Goal: Task Accomplishment & Management: Use online tool/utility

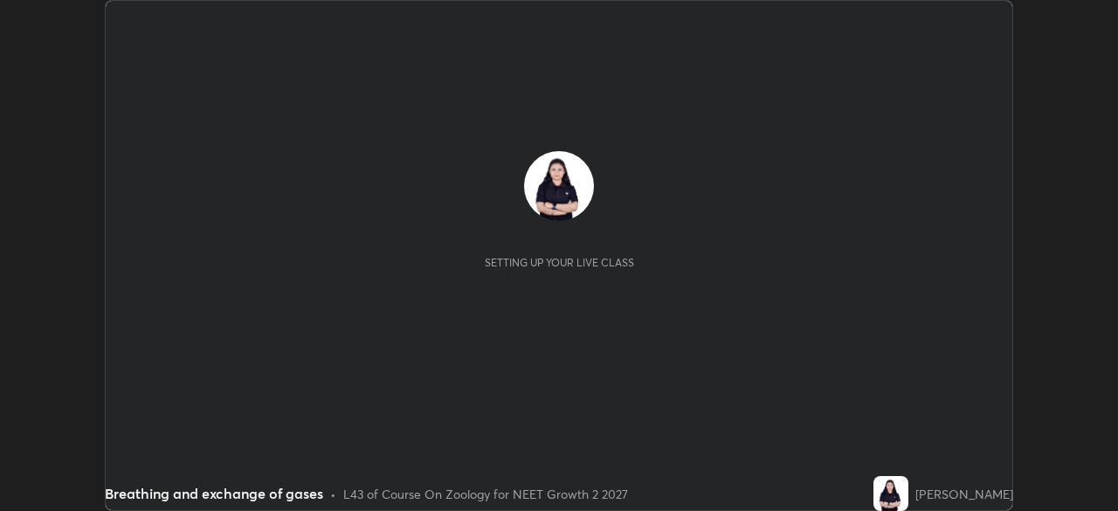
scroll to position [511, 1117]
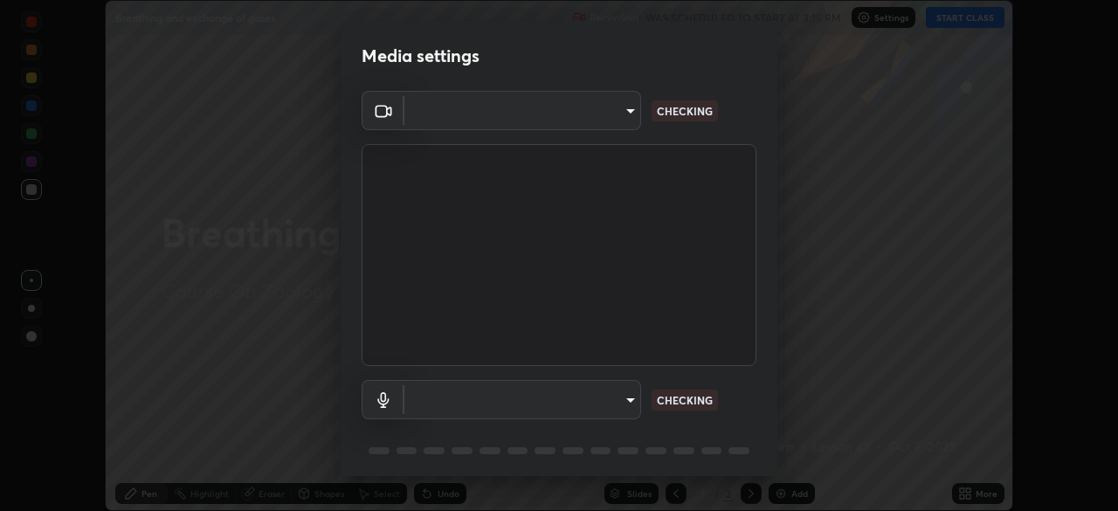
type input "5402053dac797fbd6203b9055fefd71c8703e877445e1219393e3e645ba4b0f2"
type input "a3a3097e40d18425eb5f5ea4a7a0b0ef9c34029afdfcc8a89851ecbf290cf957"
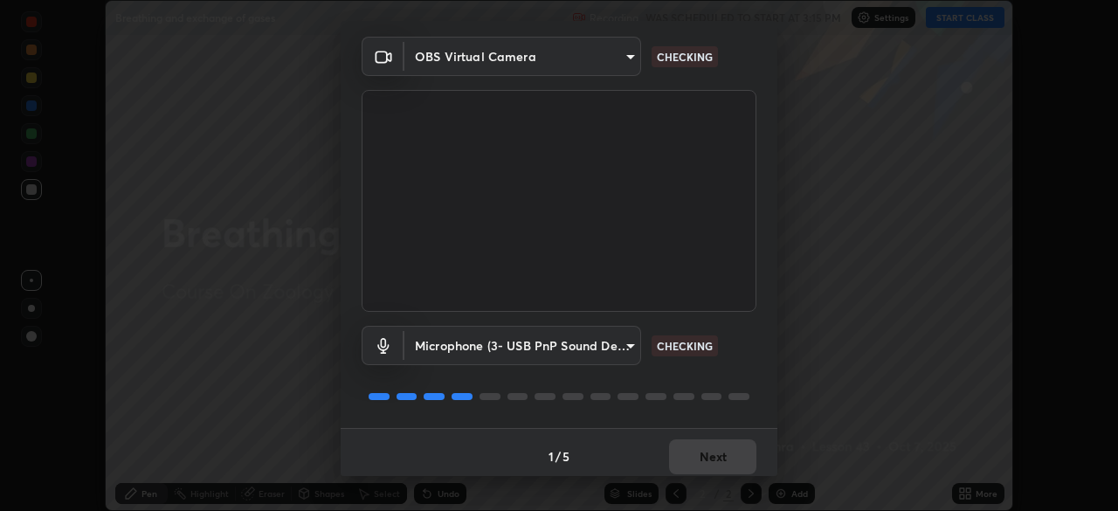
scroll to position [62, 0]
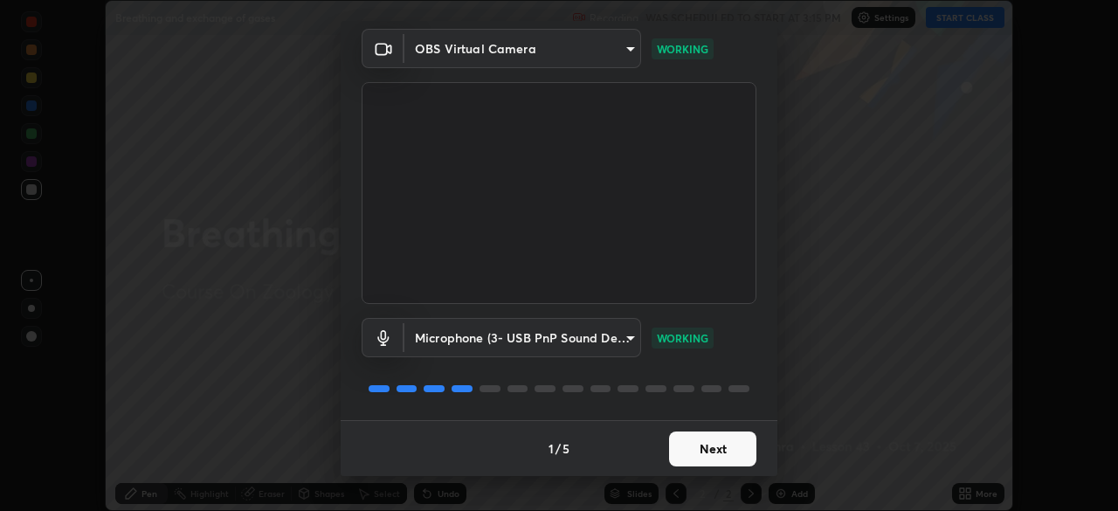
click at [698, 456] on button "Next" at bounding box center [712, 448] width 87 height 35
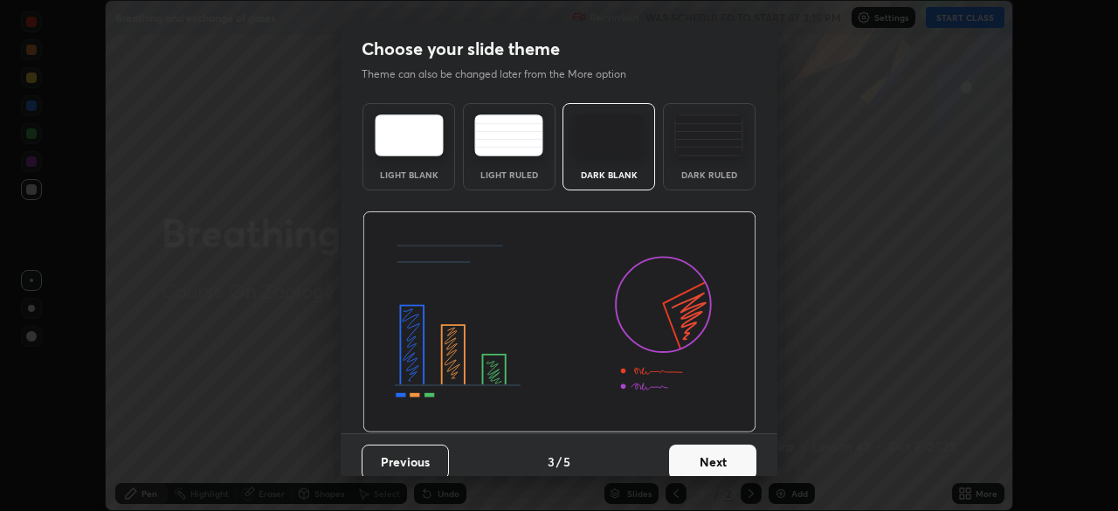
click at [690, 447] on button "Next" at bounding box center [712, 461] width 87 height 35
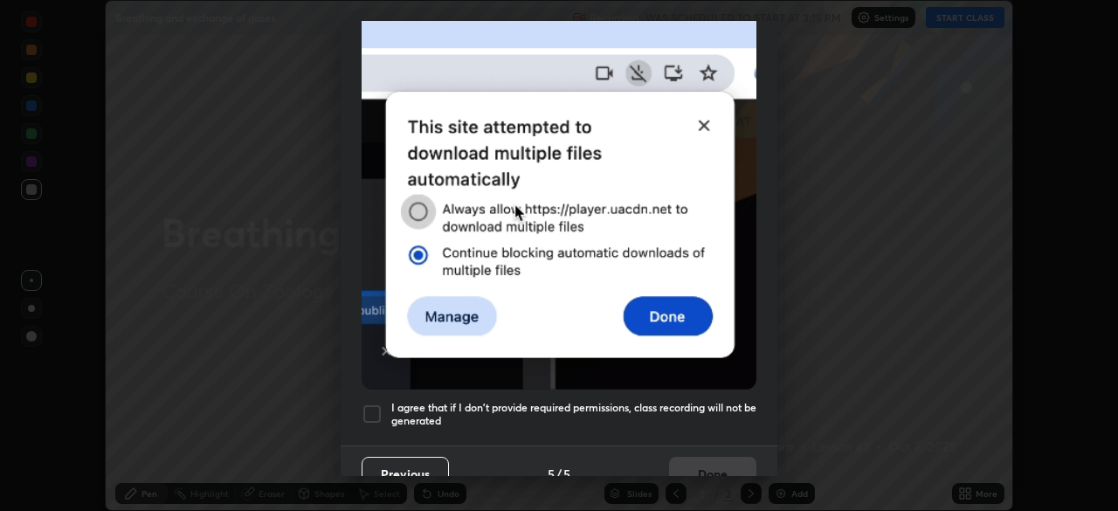
click at [622, 484] on div "Allow automatic downloads Please provide the following download permissions to …" at bounding box center [559, 255] width 1118 height 511
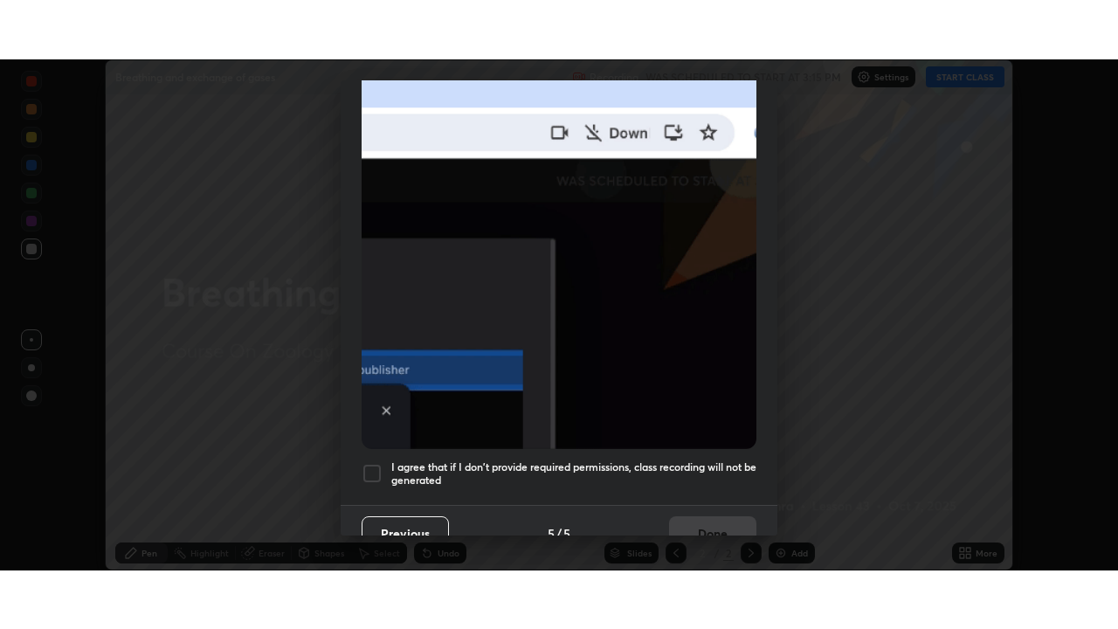
scroll to position [418, 0]
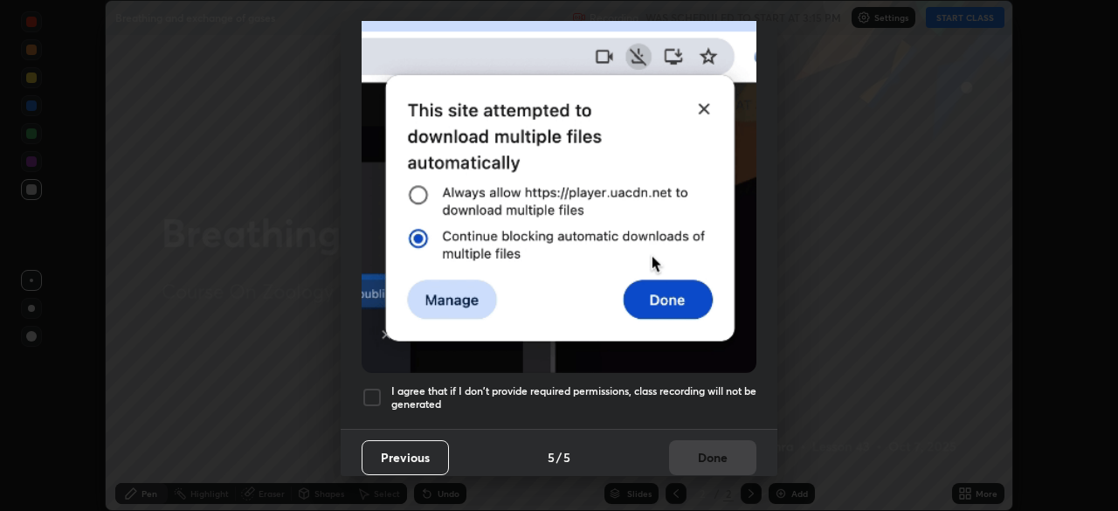
click at [655, 384] on h5 "I agree that if I don't provide required permissions, class recording will not …" at bounding box center [573, 397] width 365 height 27
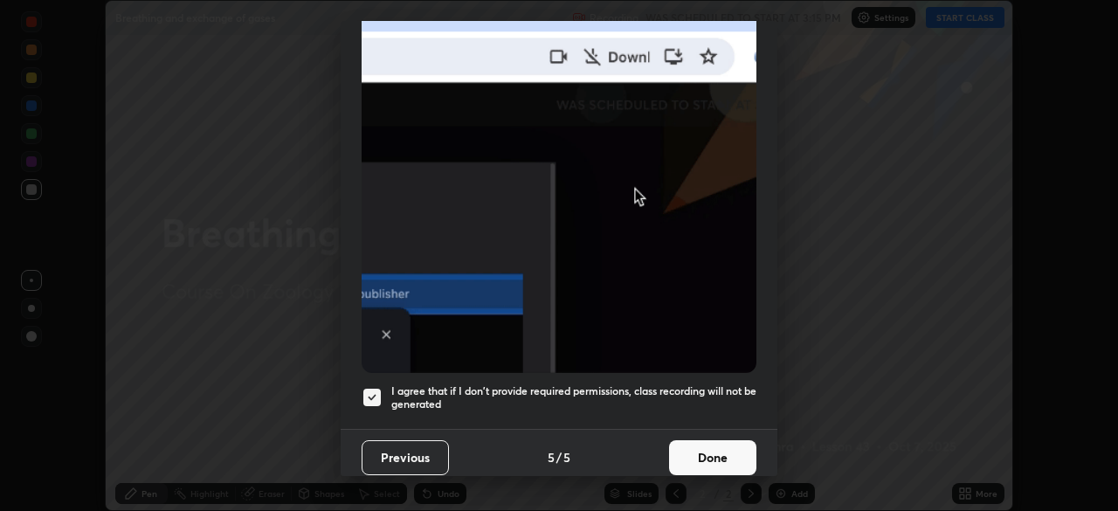
click at [680, 451] on button "Done" at bounding box center [712, 457] width 87 height 35
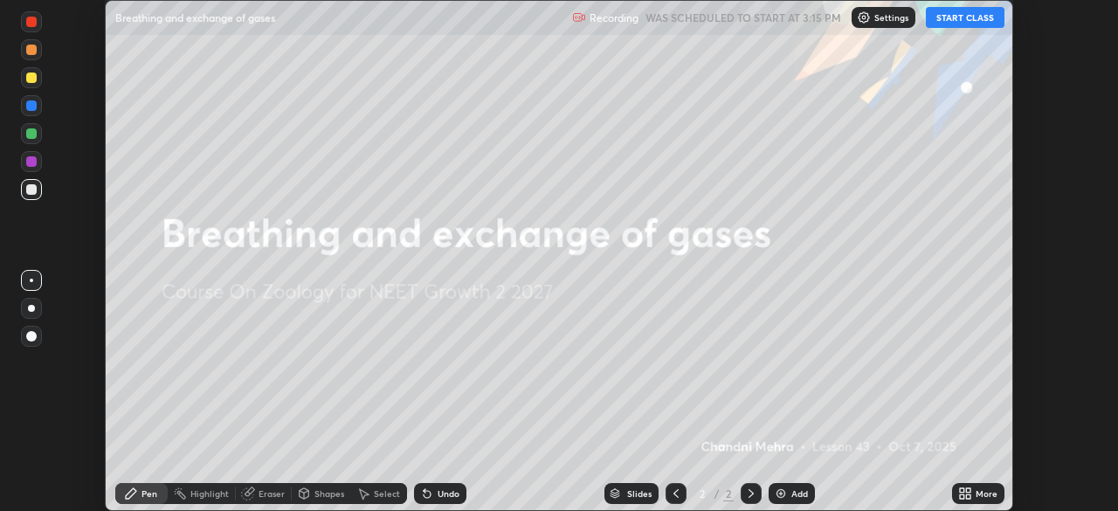
click at [968, 19] on button "START CLASS" at bounding box center [964, 17] width 79 height 21
click at [973, 496] on div "More" at bounding box center [978, 493] width 52 height 21
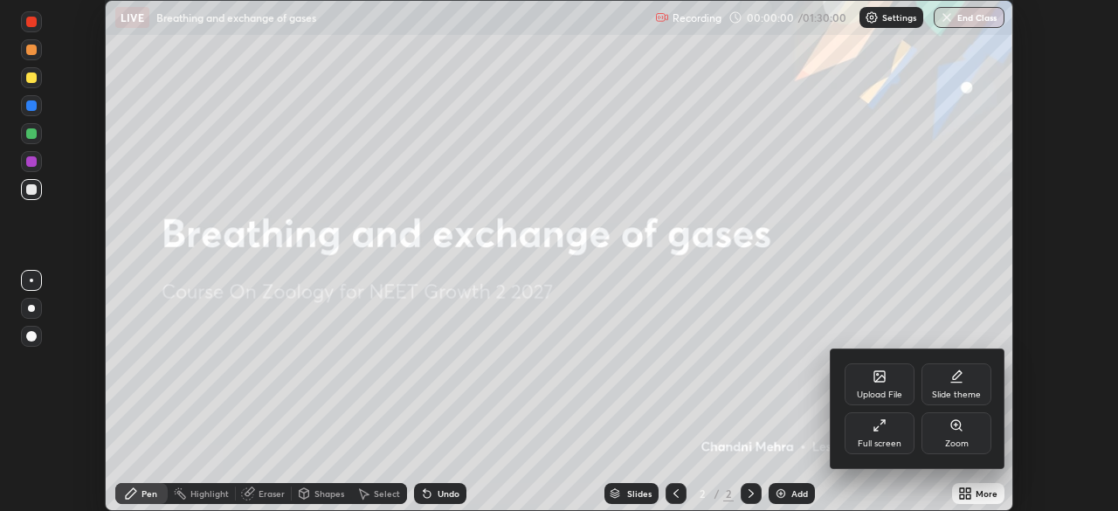
click at [889, 432] on div "Full screen" at bounding box center [879, 433] width 70 height 42
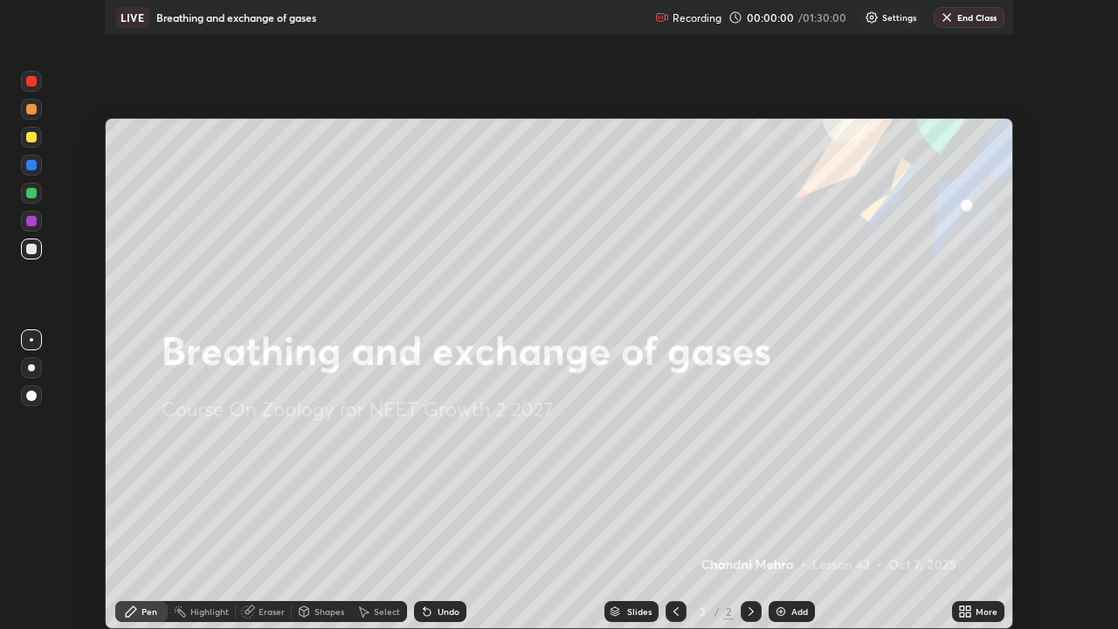
scroll to position [629, 1118]
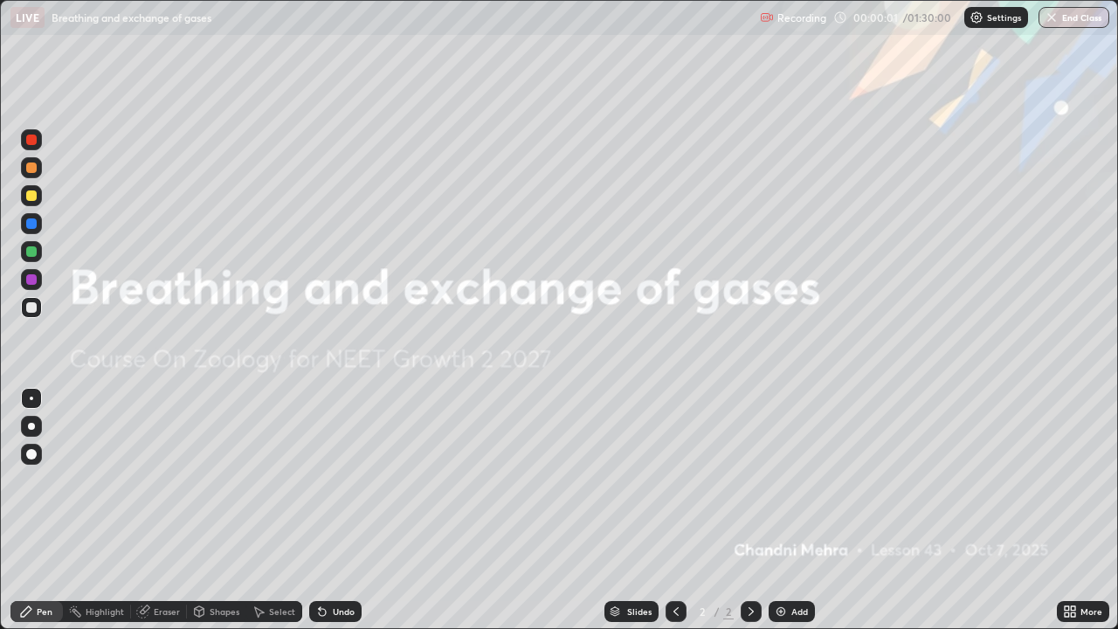
click at [792, 510] on div "Add" at bounding box center [799, 611] width 17 height 9
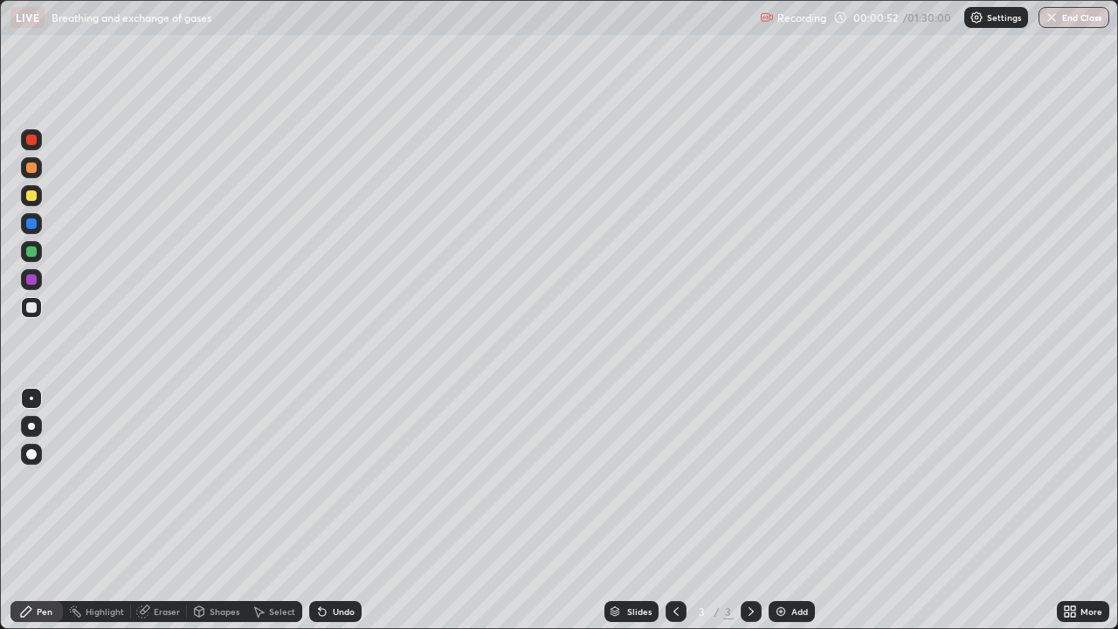
click at [31, 426] on div at bounding box center [31, 426] width 7 height 7
click at [786, 510] on div "Add" at bounding box center [791, 611] width 46 height 21
click at [322, 510] on icon at bounding box center [322, 611] width 14 height 14
click at [32, 196] on div at bounding box center [31, 195] width 10 height 10
click at [334, 510] on div "Undo" at bounding box center [344, 611] width 22 height 9
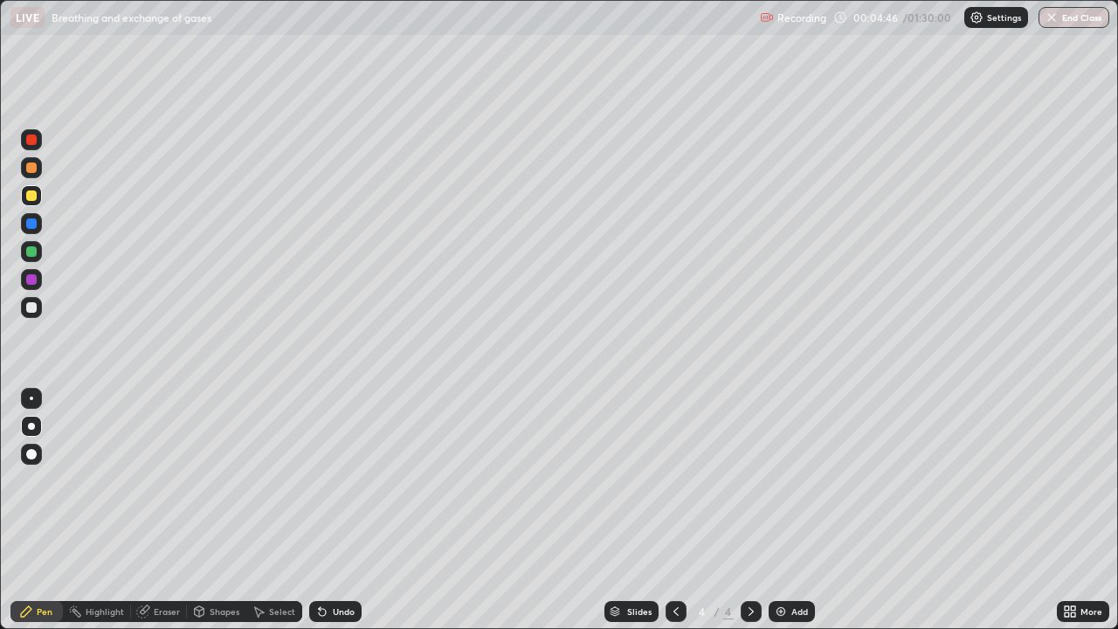
click at [328, 510] on div "Undo" at bounding box center [335, 611] width 52 height 21
click at [320, 510] on icon at bounding box center [322, 612] width 7 height 7
click at [332, 510] on div "Undo" at bounding box center [335, 611] width 52 height 21
click at [333, 510] on div "Undo" at bounding box center [335, 611] width 52 height 21
click at [329, 510] on div "Undo" at bounding box center [335, 611] width 52 height 21
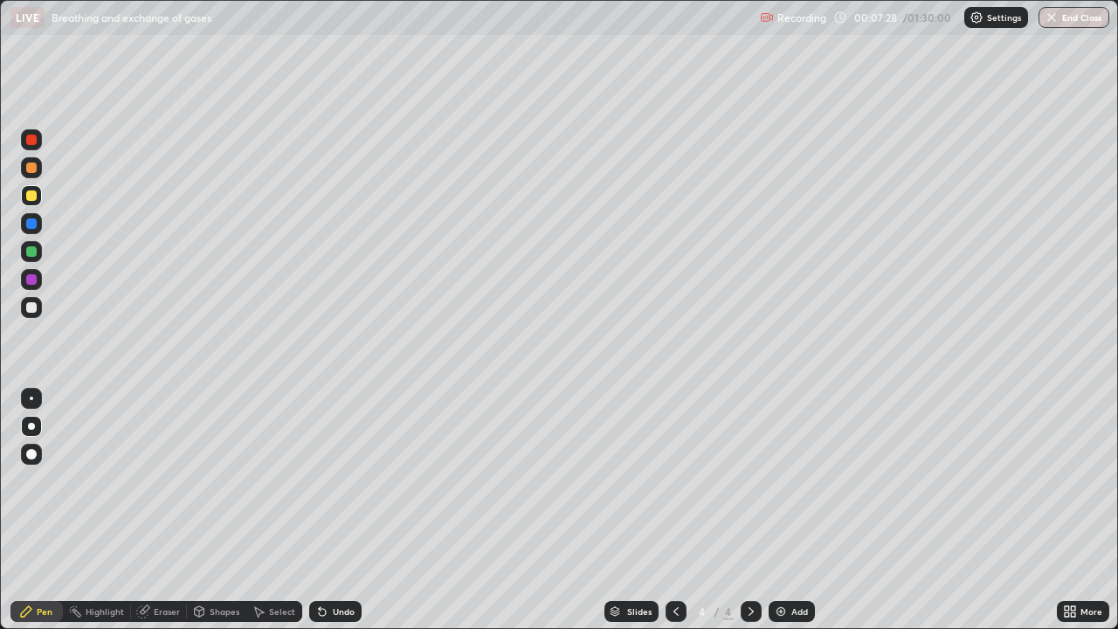
click at [169, 510] on div "Eraser" at bounding box center [167, 611] width 26 height 9
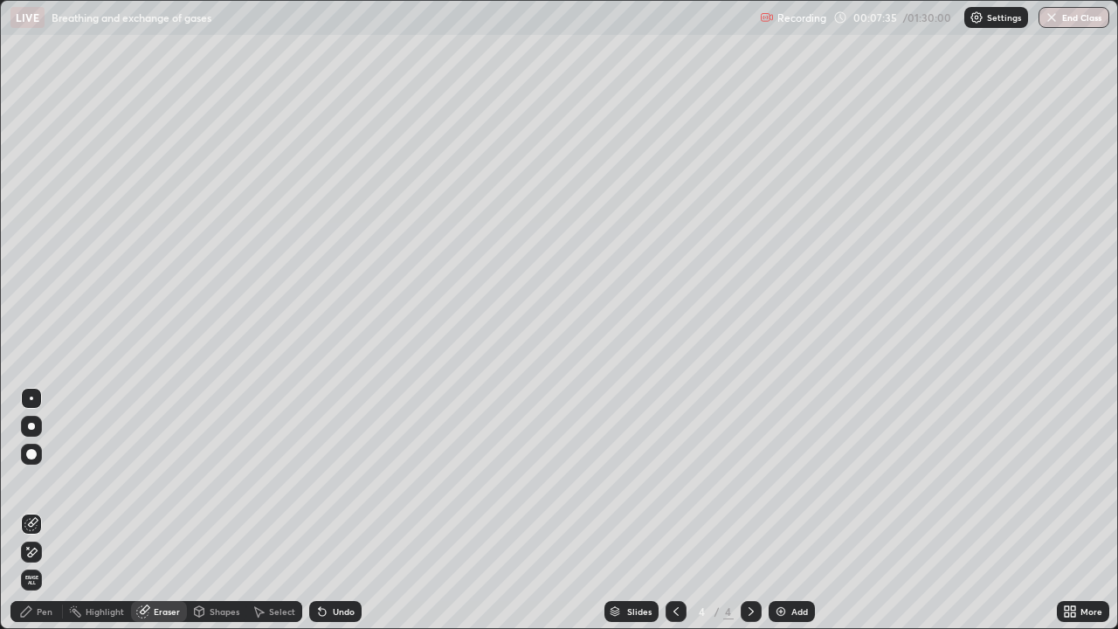
click at [45, 510] on div "Pen" at bounding box center [45, 611] width 16 height 9
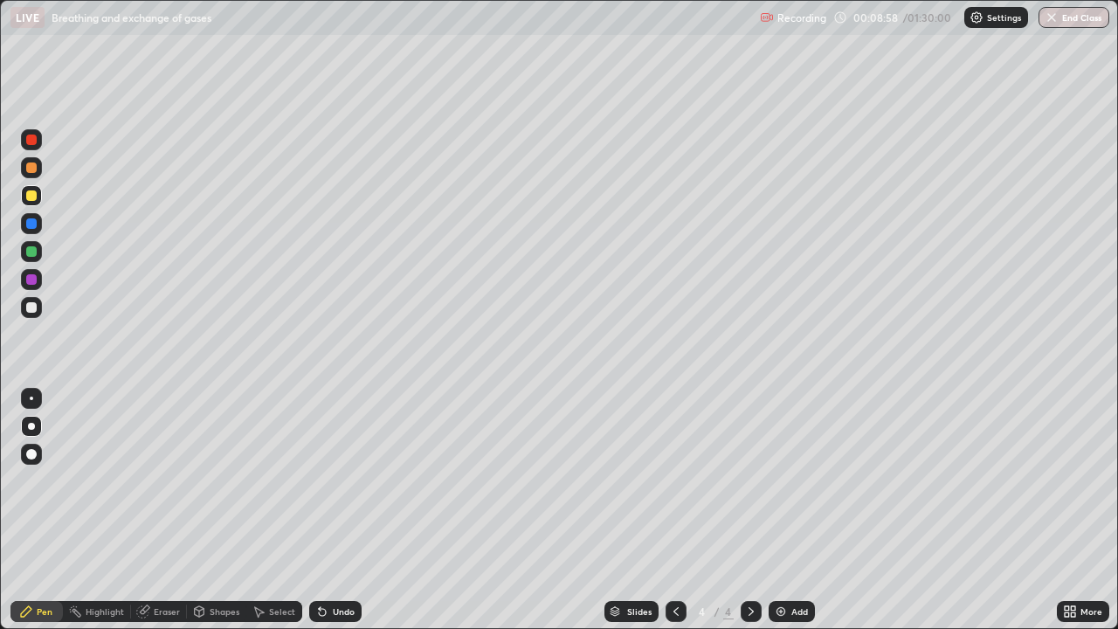
click at [334, 510] on div "Undo" at bounding box center [335, 611] width 52 height 21
click at [337, 510] on div "Undo" at bounding box center [335, 611] width 52 height 21
click at [342, 510] on div "Undo" at bounding box center [335, 611] width 52 height 21
click at [31, 314] on div at bounding box center [31, 307] width 21 height 21
click at [338, 510] on div "Undo" at bounding box center [344, 611] width 22 height 9
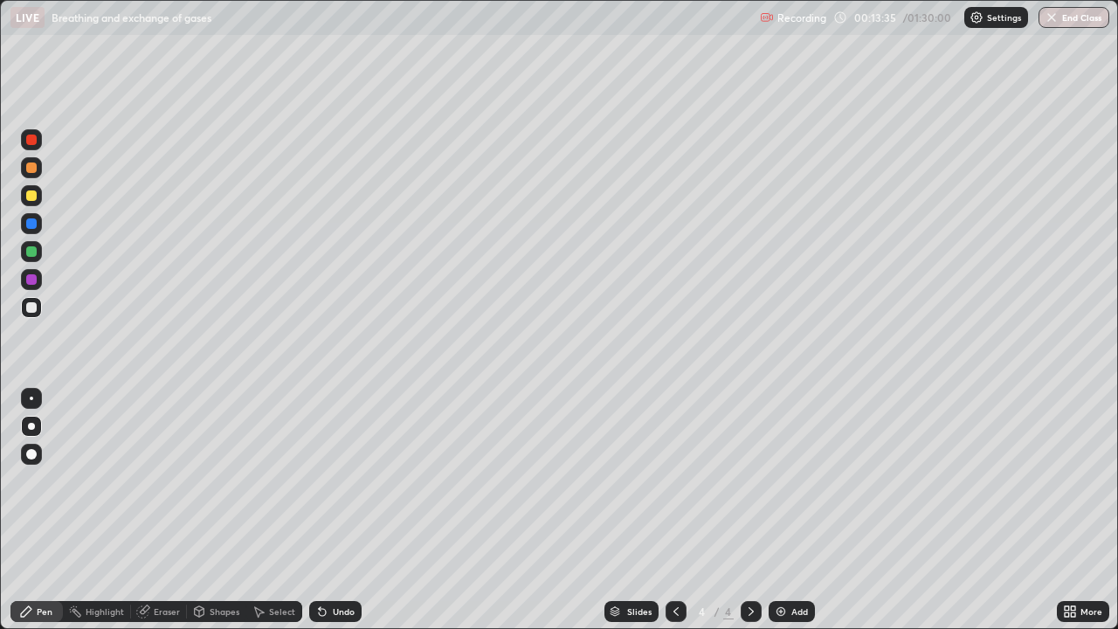
click at [347, 510] on div "Undo" at bounding box center [344, 611] width 22 height 9
click at [334, 510] on div "Undo" at bounding box center [344, 611] width 22 height 9
click at [340, 510] on div "Undo" at bounding box center [335, 611] width 52 height 21
click at [341, 510] on div "Undo" at bounding box center [335, 611] width 52 height 21
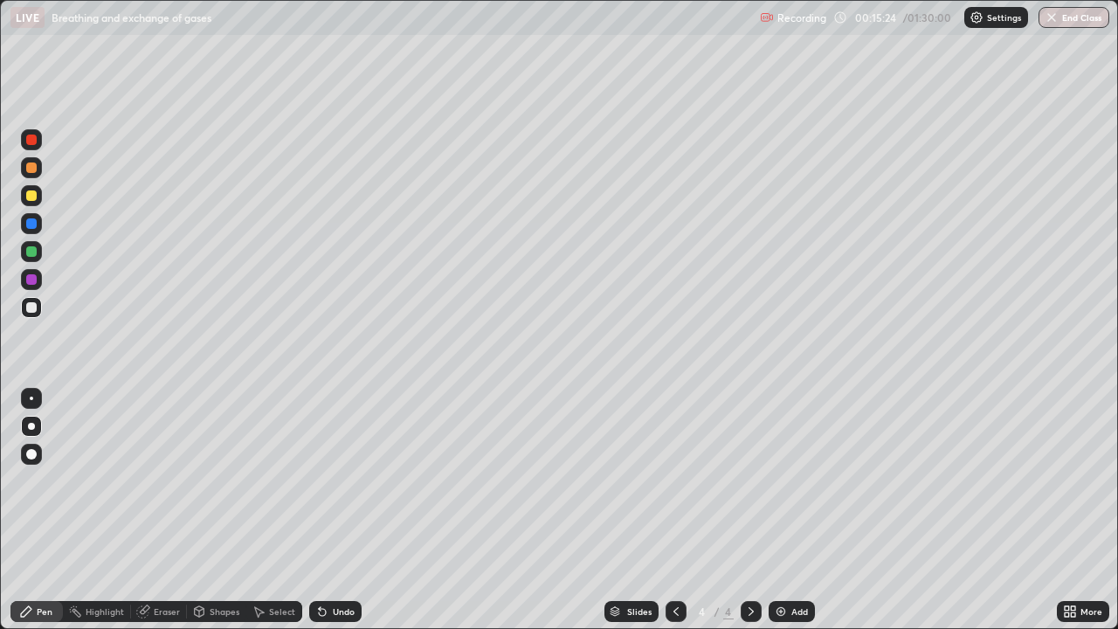
click at [35, 255] on div at bounding box center [31, 251] width 10 height 10
click at [31, 196] on div at bounding box center [31, 195] width 10 height 10
click at [793, 510] on div "Add" at bounding box center [799, 611] width 17 height 9
click at [33, 314] on div at bounding box center [31, 307] width 21 height 21
click at [311, 510] on div "Undo" at bounding box center [335, 611] width 52 height 21
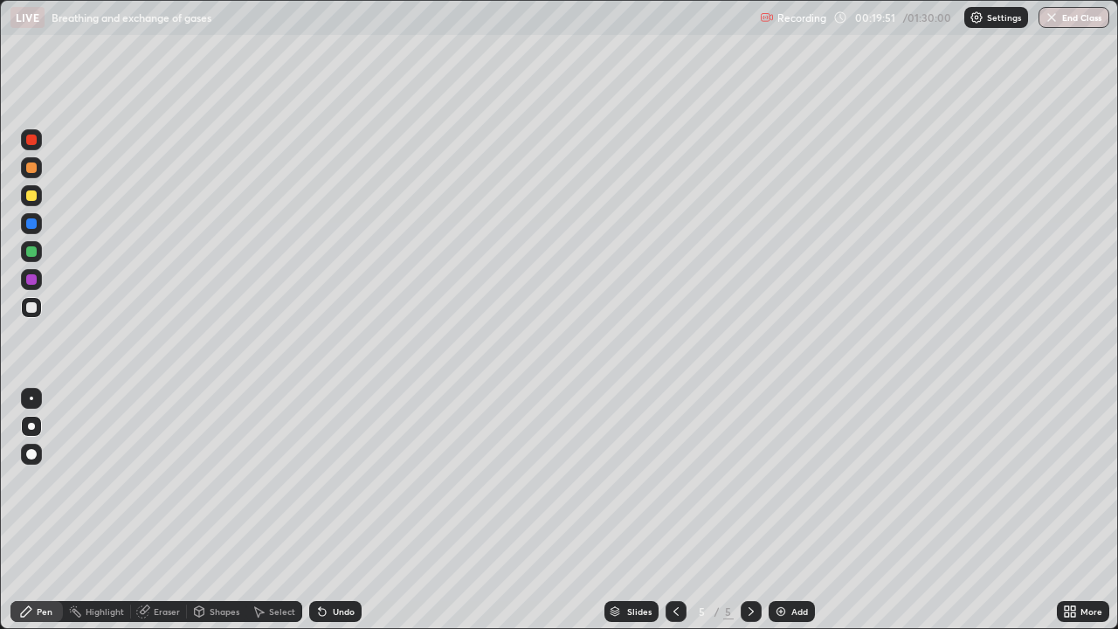
click at [296, 510] on div "Select" at bounding box center [274, 611] width 56 height 21
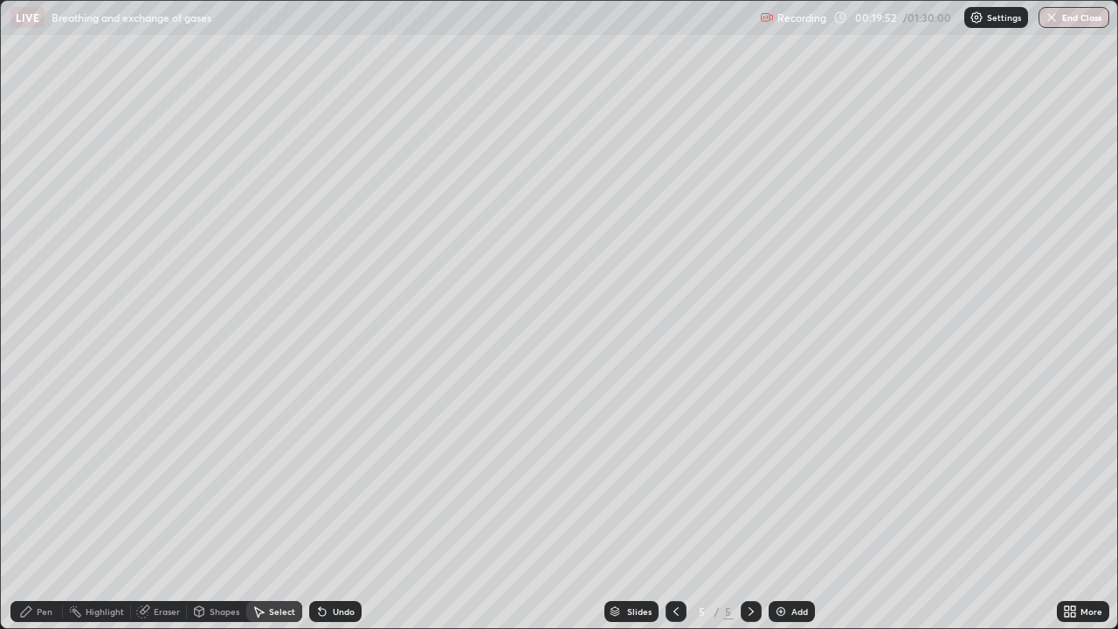
click at [333, 510] on div "Undo" at bounding box center [344, 611] width 22 height 9
click at [327, 510] on div "Undo" at bounding box center [335, 611] width 52 height 21
click at [41, 510] on div "Pen" at bounding box center [45, 611] width 16 height 9
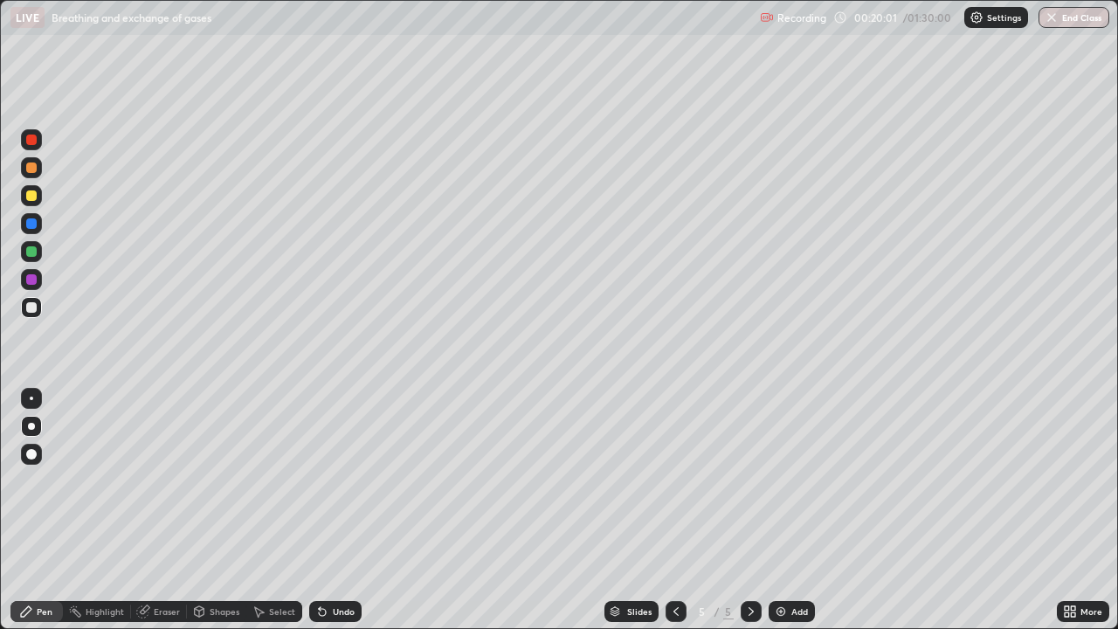
click at [320, 510] on icon at bounding box center [322, 612] width 7 height 7
click at [319, 510] on icon at bounding box center [322, 612] width 7 height 7
click at [325, 510] on icon at bounding box center [322, 611] width 14 height 14
click at [333, 510] on div "Undo" at bounding box center [344, 611] width 22 height 9
click at [31, 202] on div at bounding box center [31, 195] width 21 height 21
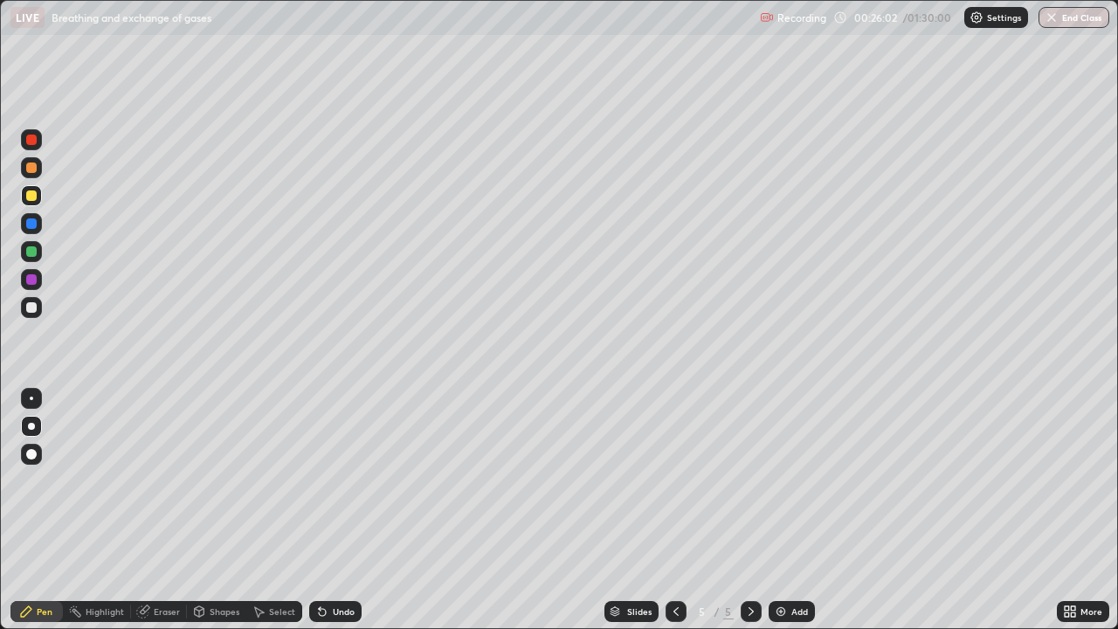
click at [344, 510] on div "Undo" at bounding box center [344, 611] width 22 height 9
click at [28, 308] on div at bounding box center [31, 307] width 10 height 10
click at [30, 200] on div at bounding box center [31, 195] width 10 height 10
click at [158, 510] on div "Eraser" at bounding box center [167, 611] width 26 height 9
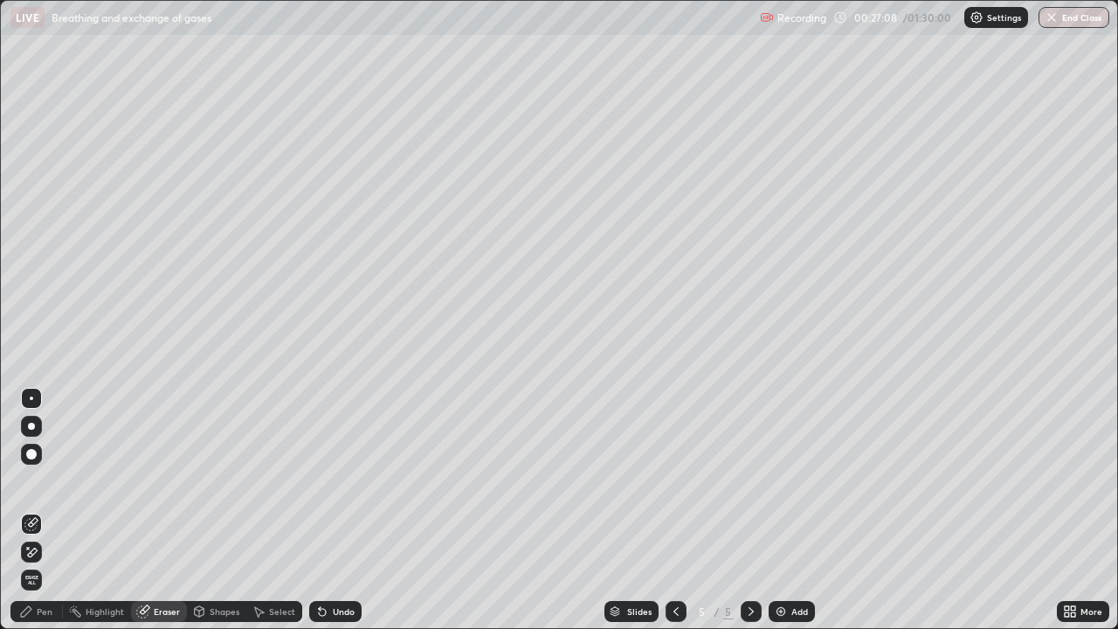
click at [39, 510] on div "Pen" at bounding box center [45, 611] width 16 height 9
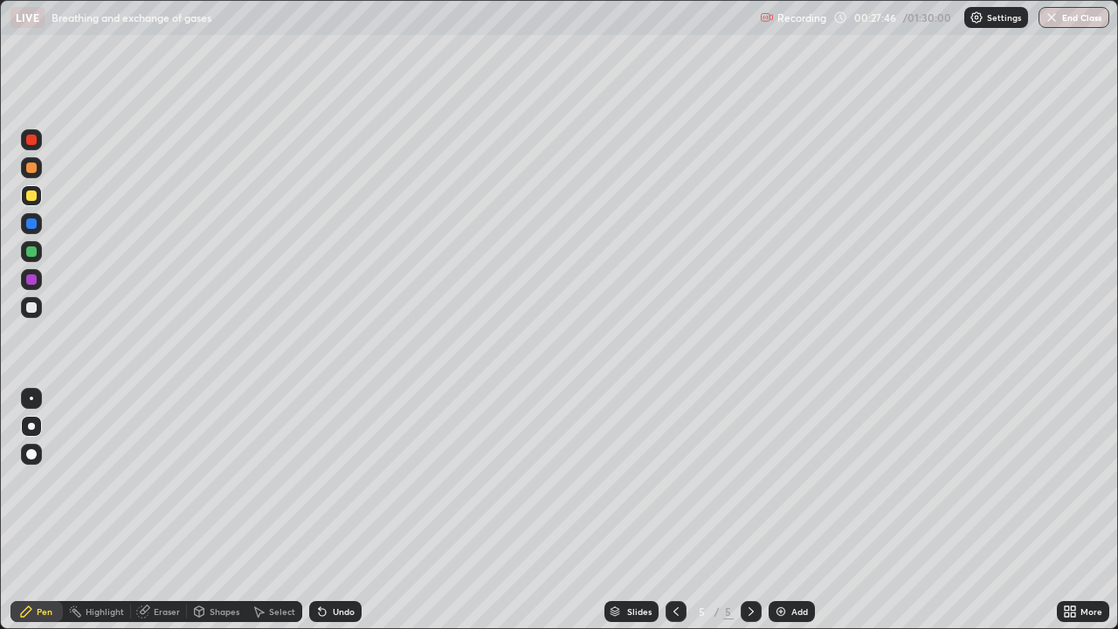
click at [26, 309] on div at bounding box center [31, 307] width 10 height 10
click at [320, 510] on icon at bounding box center [322, 612] width 7 height 7
click at [341, 510] on div "Undo" at bounding box center [344, 611] width 22 height 9
click at [342, 510] on div "Undo" at bounding box center [344, 611] width 22 height 9
click at [1062, 21] on button "End Class" at bounding box center [1073, 17] width 71 height 21
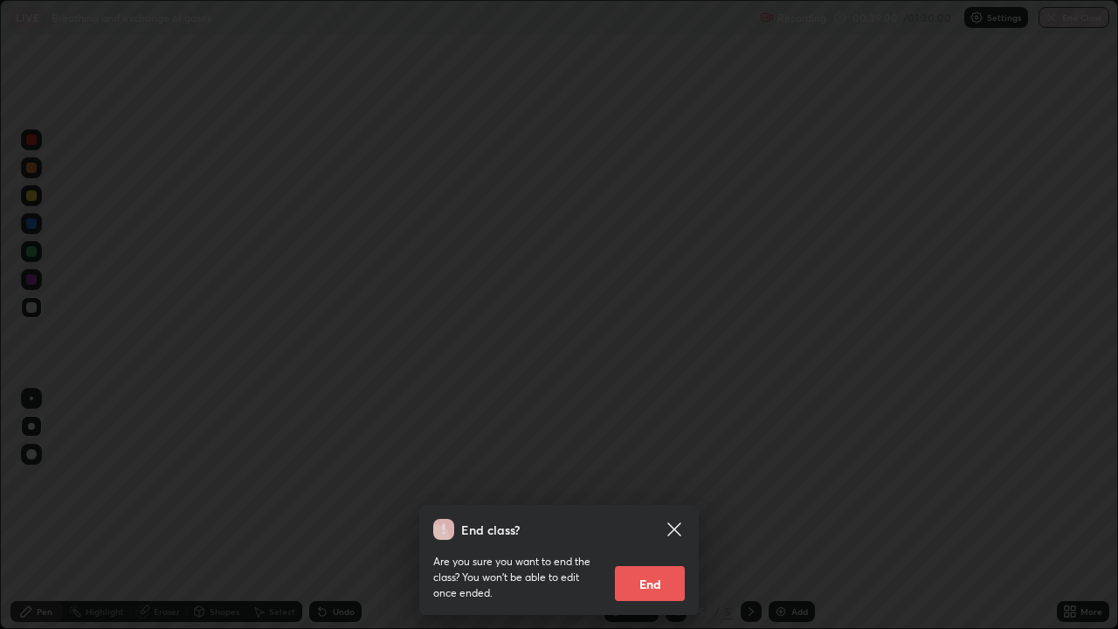
click at [638, 510] on button "End" at bounding box center [650, 583] width 70 height 35
